Goal: Transaction & Acquisition: Purchase product/service

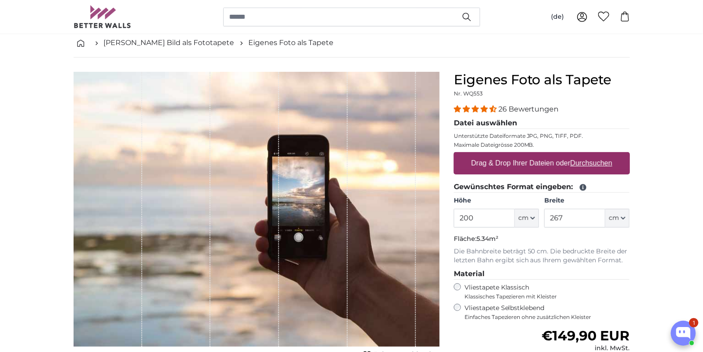
click at [558, 162] on label "Drag & Drop Ihrer Dateien oder Durchsuchen" at bounding box center [542, 163] width 148 height 18
click at [558, 155] on input "Drag & Drop Ihrer Dateien oder Durchsuchen" at bounding box center [542, 153] width 176 height 3
type input "**********"
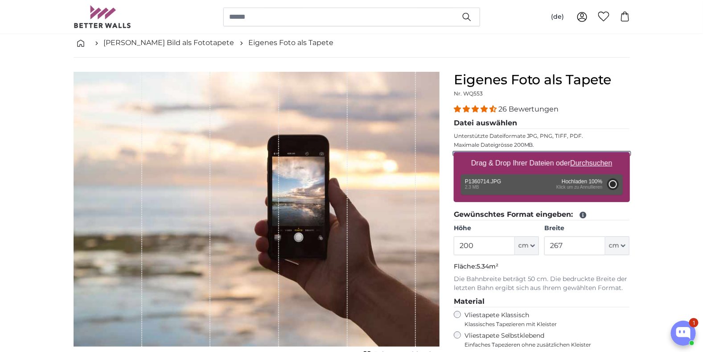
type input "150"
type input "199.5"
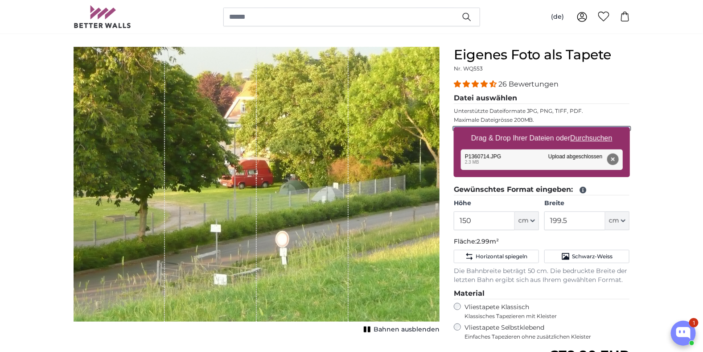
scroll to position [89, 0]
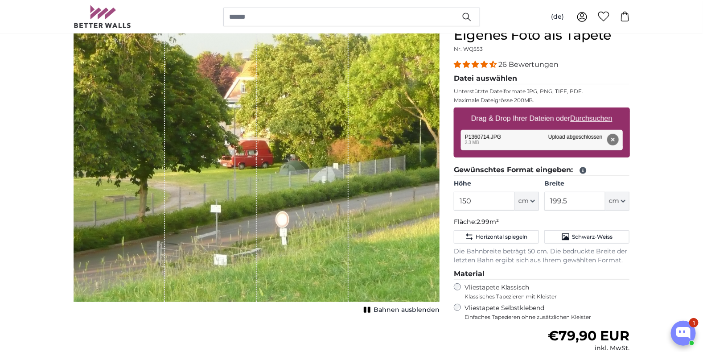
click at [612, 135] on button "Entfernen" at bounding box center [613, 140] width 12 height 12
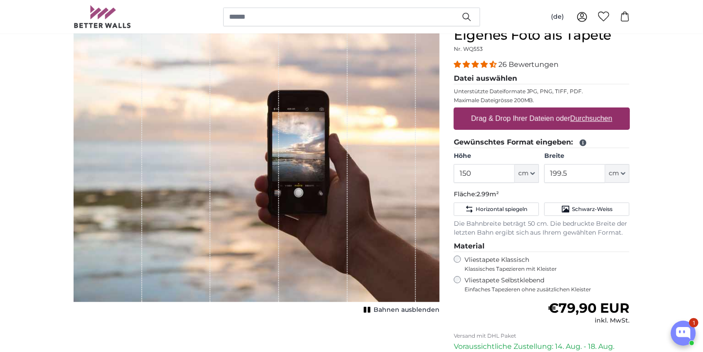
click at [538, 112] on label "Drag & Drop Ihrer Dateien oder Durchsuchen" at bounding box center [542, 119] width 148 height 18
click at [538, 110] on input "Drag & Drop Ihrer Dateien oder Durchsuchen" at bounding box center [542, 108] width 176 height 3
type input "**********"
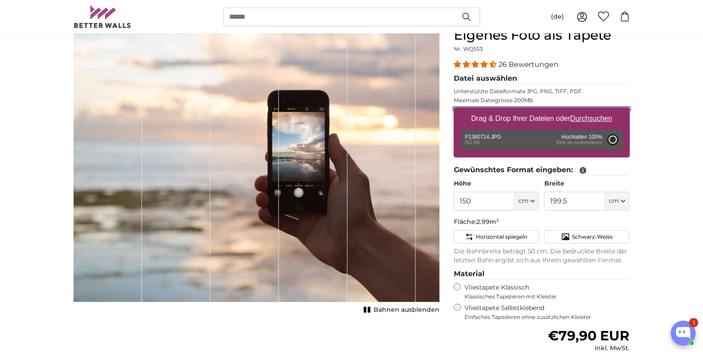
type input "71"
type input "94.4"
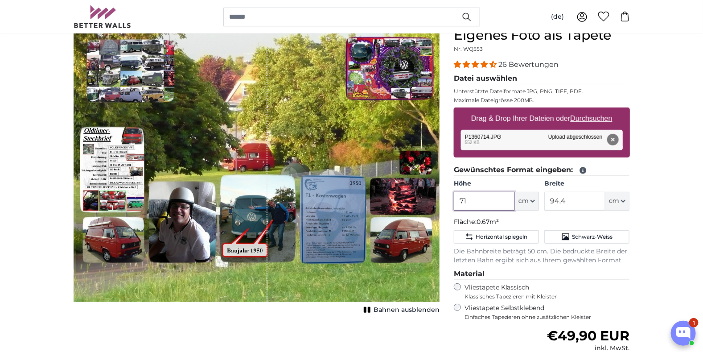
drag, startPoint x: 469, startPoint y: 199, endPoint x: 443, endPoint y: 202, distance: 26.0
click at [443, 202] on product-detail "Abbrechen Bild zuschneiden Bahnen ausblenden Eigenes Foto als Tapete Nr. WQ553 …" at bounding box center [351, 243] width 571 height 461
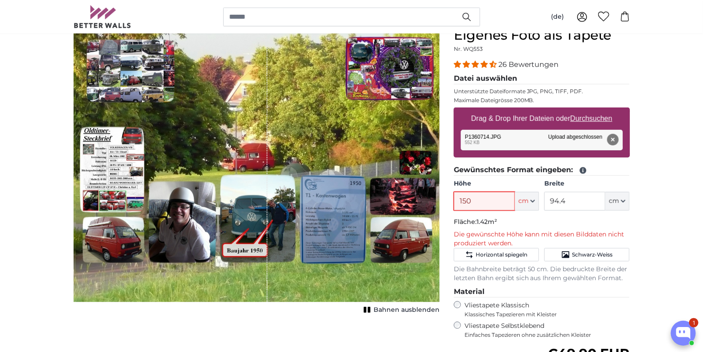
type input "150"
click at [566, 218] on p "Fläche: 1.42m²" at bounding box center [542, 222] width 176 height 9
click at [568, 202] on input "94.4" at bounding box center [574, 201] width 61 height 19
drag, startPoint x: 569, startPoint y: 201, endPoint x: 541, endPoint y: 206, distance: 28.4
click at [541, 206] on div "Höhe 150 ft cm Centimeter (cm) Inches (inch) Feet (ft. in.) Breite 94.4 ft cm C…" at bounding box center [542, 194] width 176 height 31
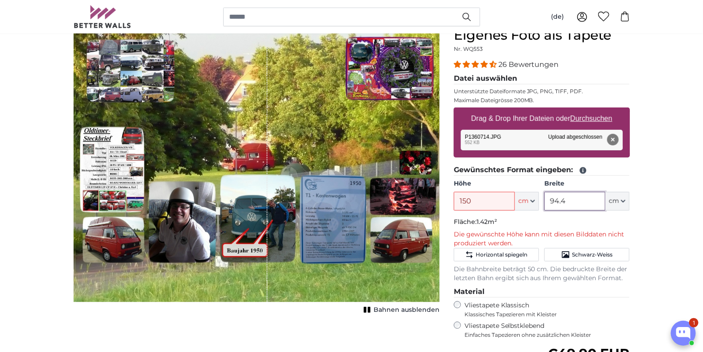
click at [575, 201] on input "94.4" at bounding box center [574, 201] width 61 height 19
drag, startPoint x: 575, startPoint y: 201, endPoint x: 544, endPoint y: 203, distance: 31.3
click at [544, 203] on div "Höhe 150 ft cm Centimeter (cm) Inches (inch) Feet (ft. in.) Breite 94.4 ft cm C…" at bounding box center [542, 194] width 176 height 31
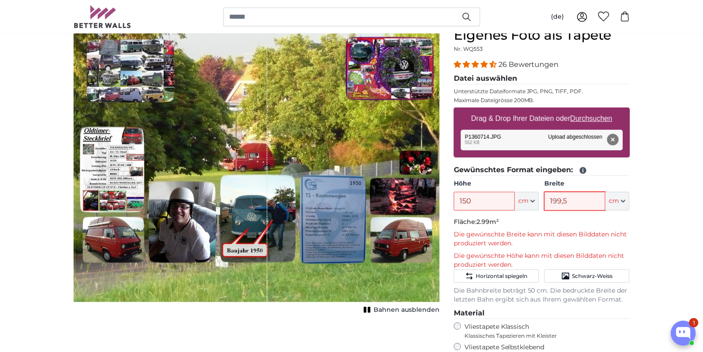
type input "199,5"
click at [614, 137] on button "Entfernen" at bounding box center [613, 140] width 12 height 12
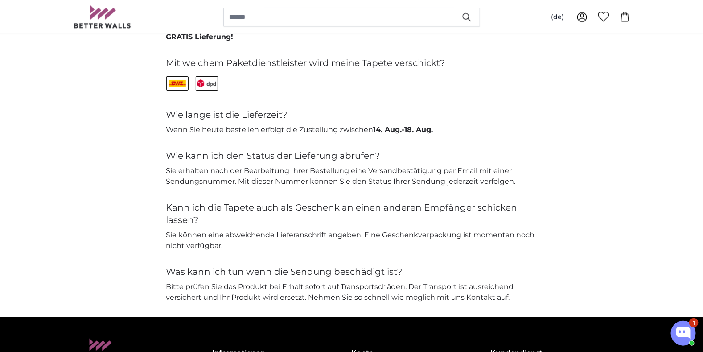
scroll to position [2319, 0]
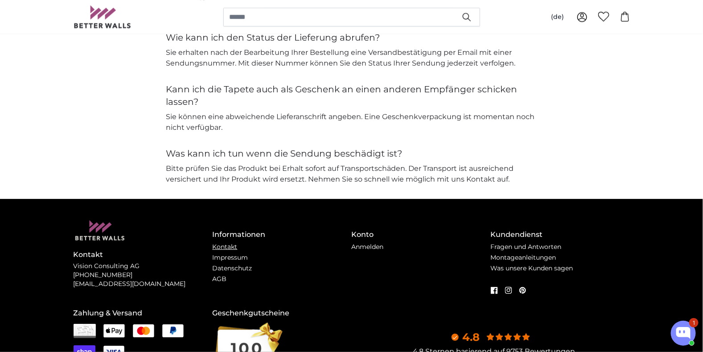
click at [226, 243] on link "Kontakt" at bounding box center [225, 247] width 25 height 8
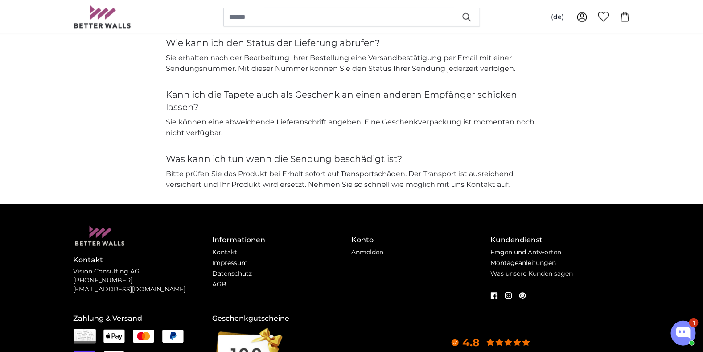
scroll to position [2274, 0]
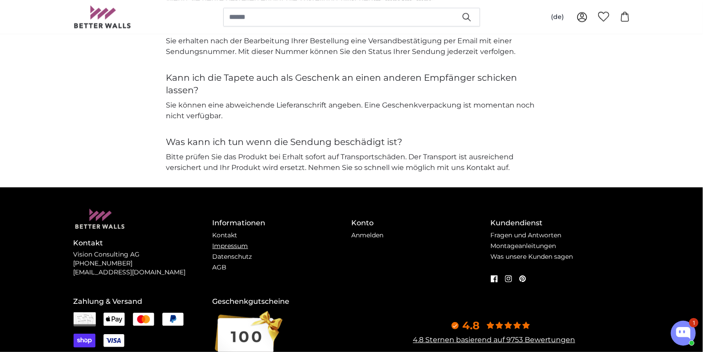
click at [239, 244] on link "Impressum" at bounding box center [231, 246] width 36 height 8
